Goal: Task Accomplishment & Management: Manage account settings

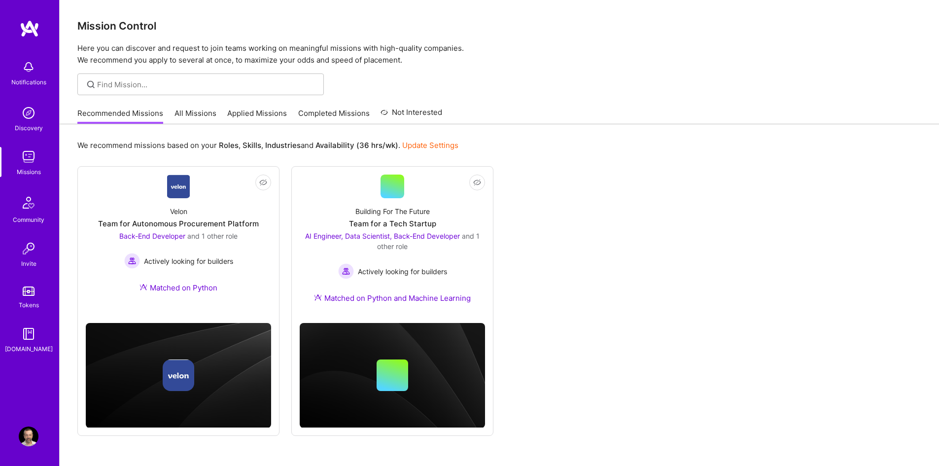
click at [241, 114] on link "Applied Missions" at bounding box center [257, 116] width 60 height 16
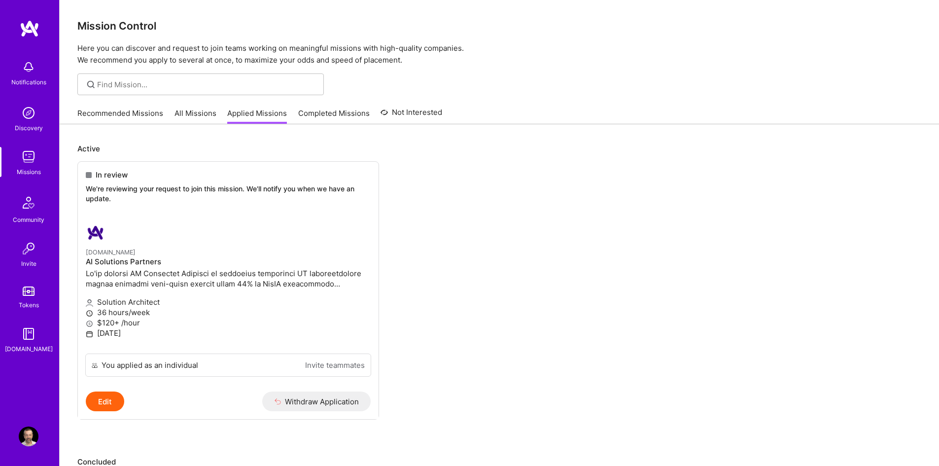
click at [122, 112] on link "Recommended Missions" at bounding box center [120, 116] width 86 height 16
